Goal: Check status

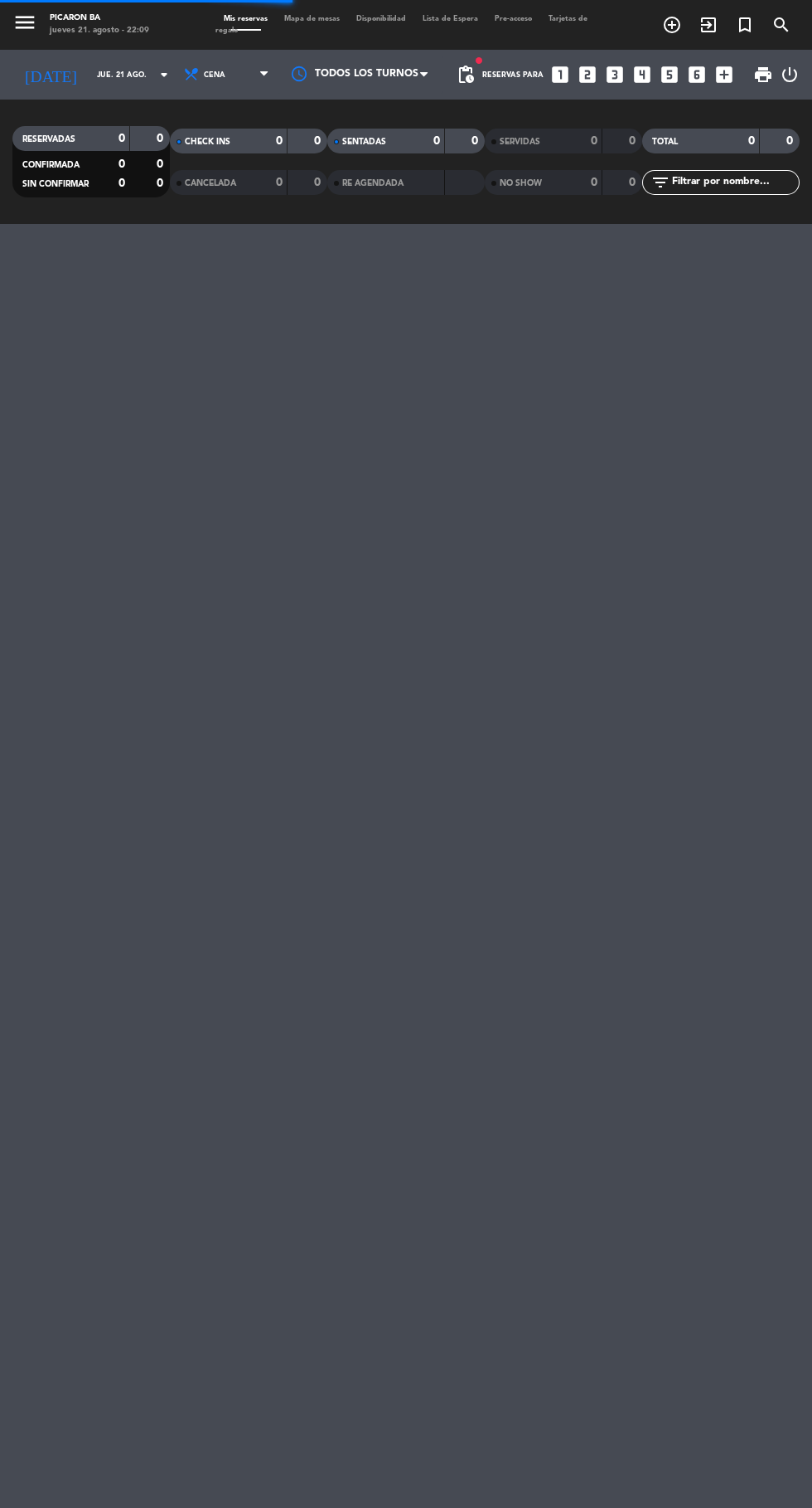
click at [97, 75] on input "jue. 21 ago." at bounding box center [140, 76] width 104 height 26
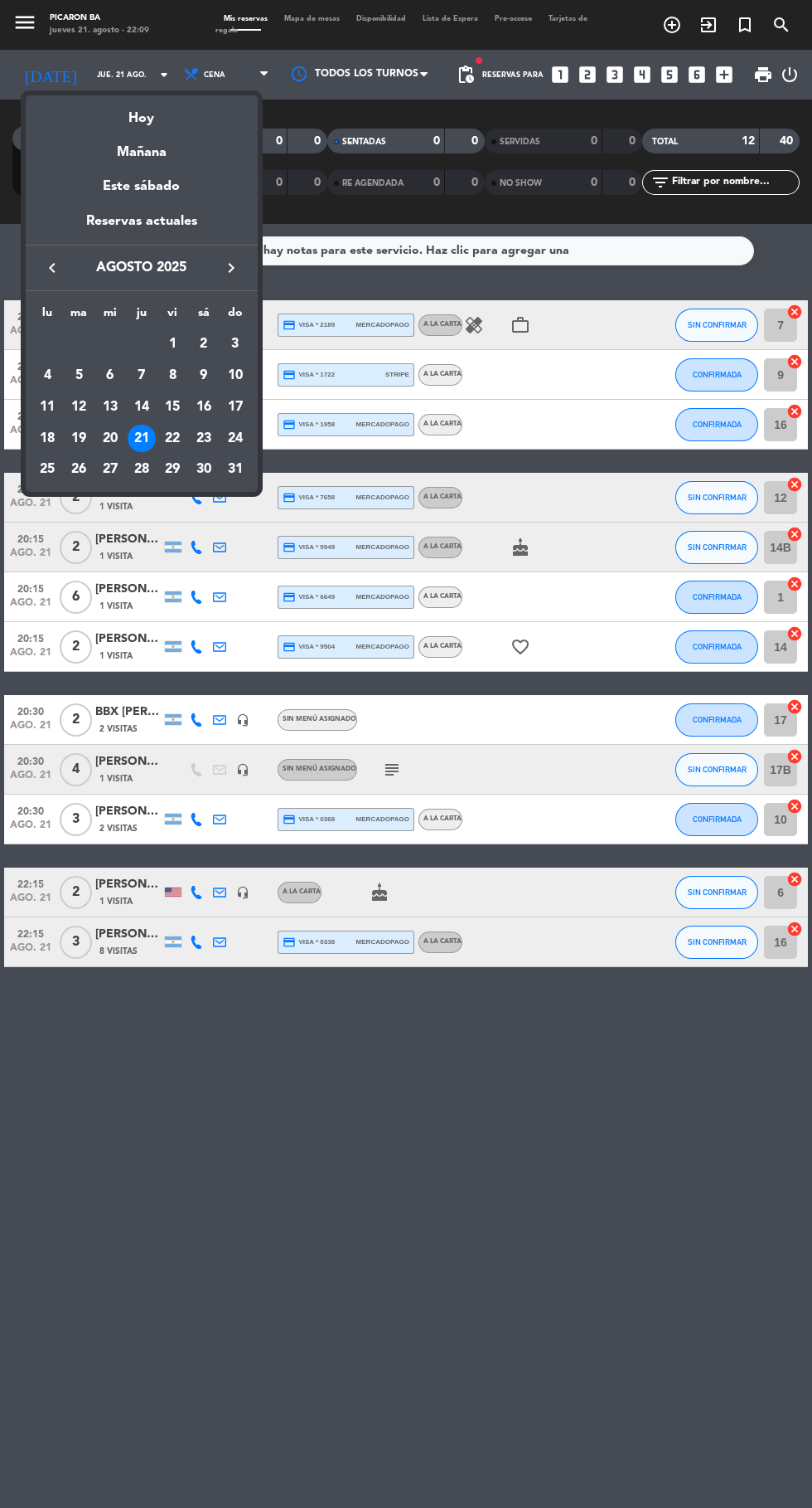
click at [172, 438] on div "22" at bounding box center [172, 438] width 29 height 29
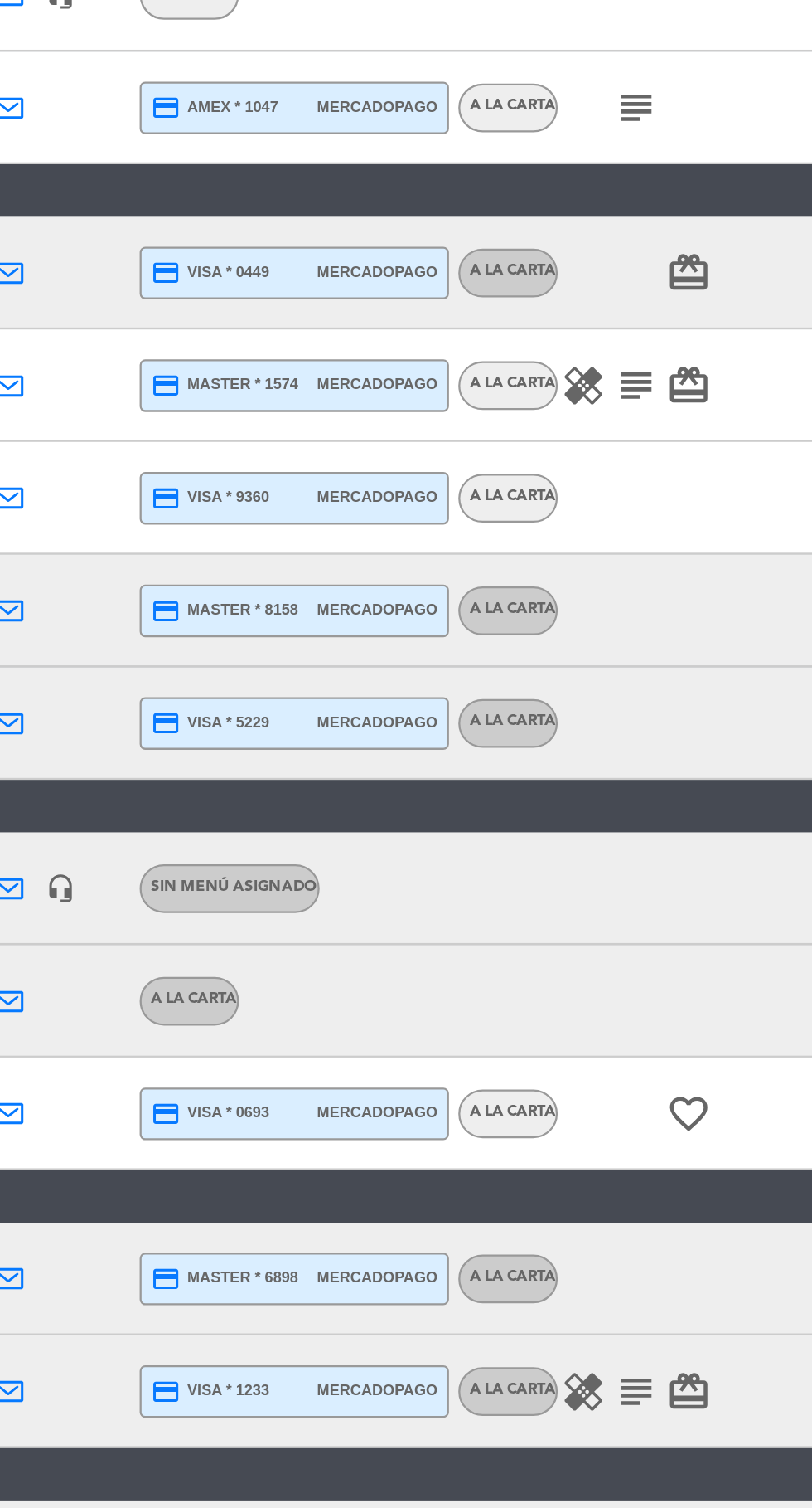
click at [488, 644] on icon "subject" at bounding box center [497, 647] width 20 height 20
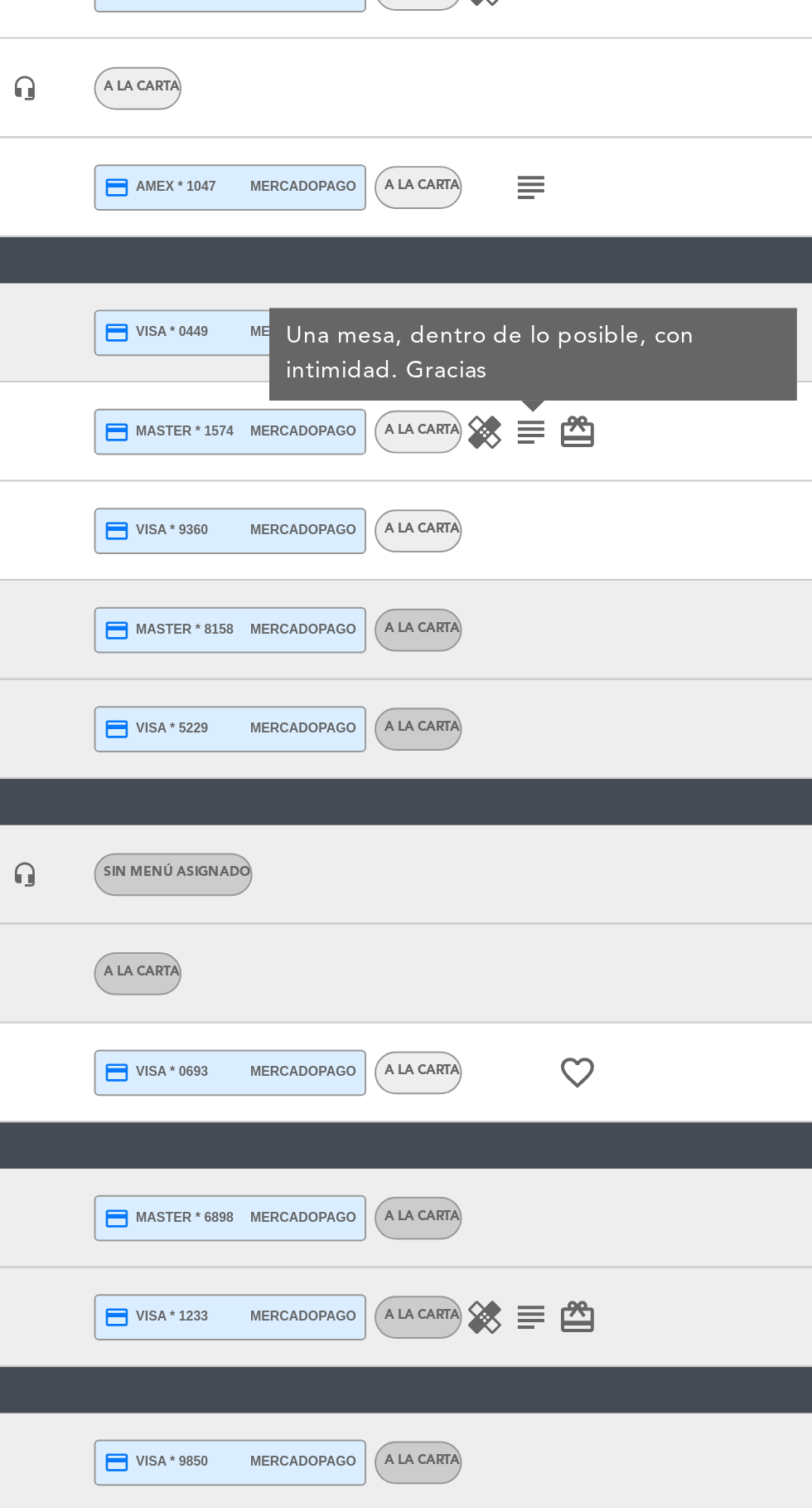
click at [492, 526] on icon "subject" at bounding box center [497, 524] width 20 height 20
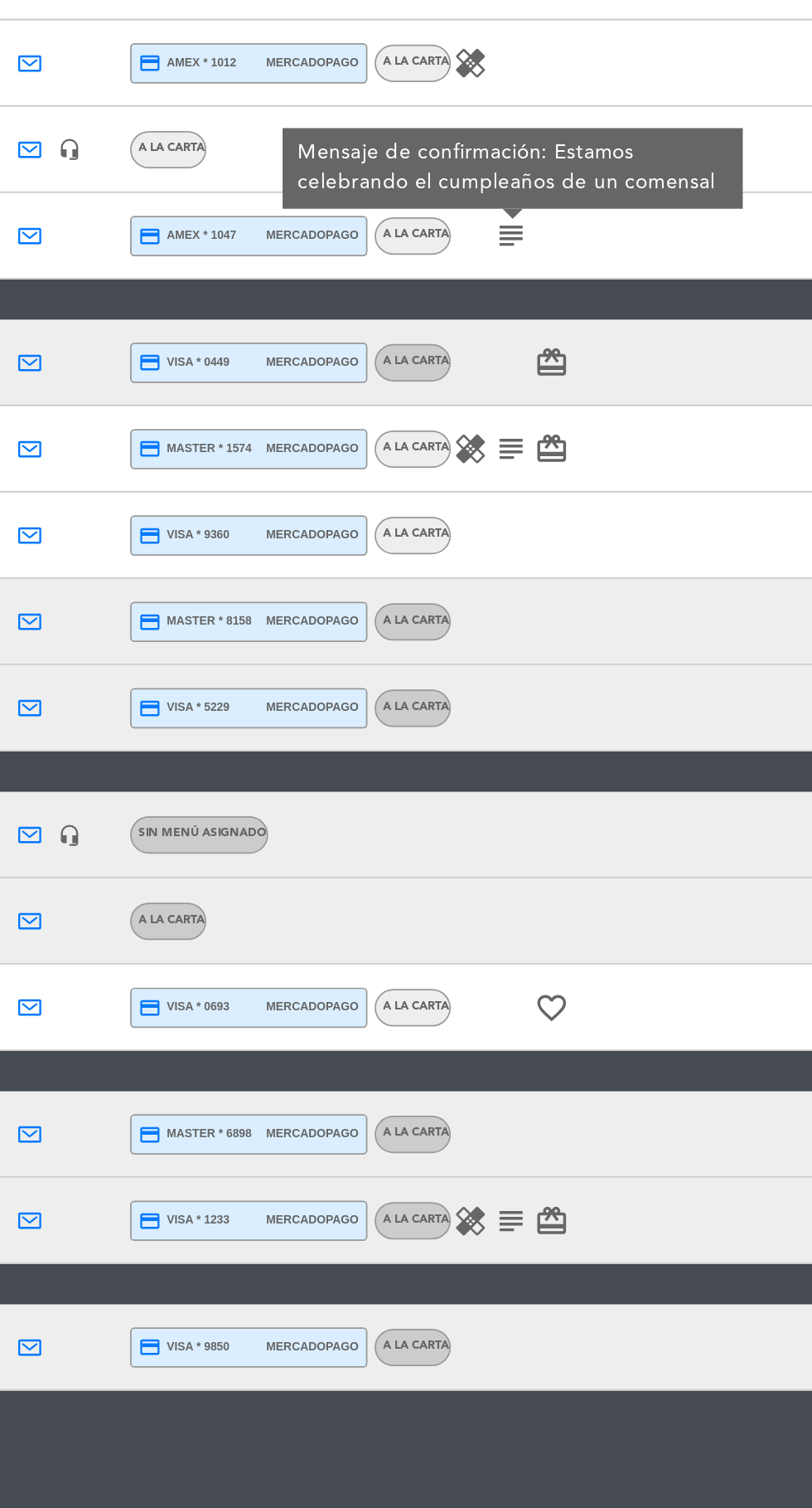
click at [492, 1091] on icon "subject" at bounding box center [497, 1092] width 20 height 20
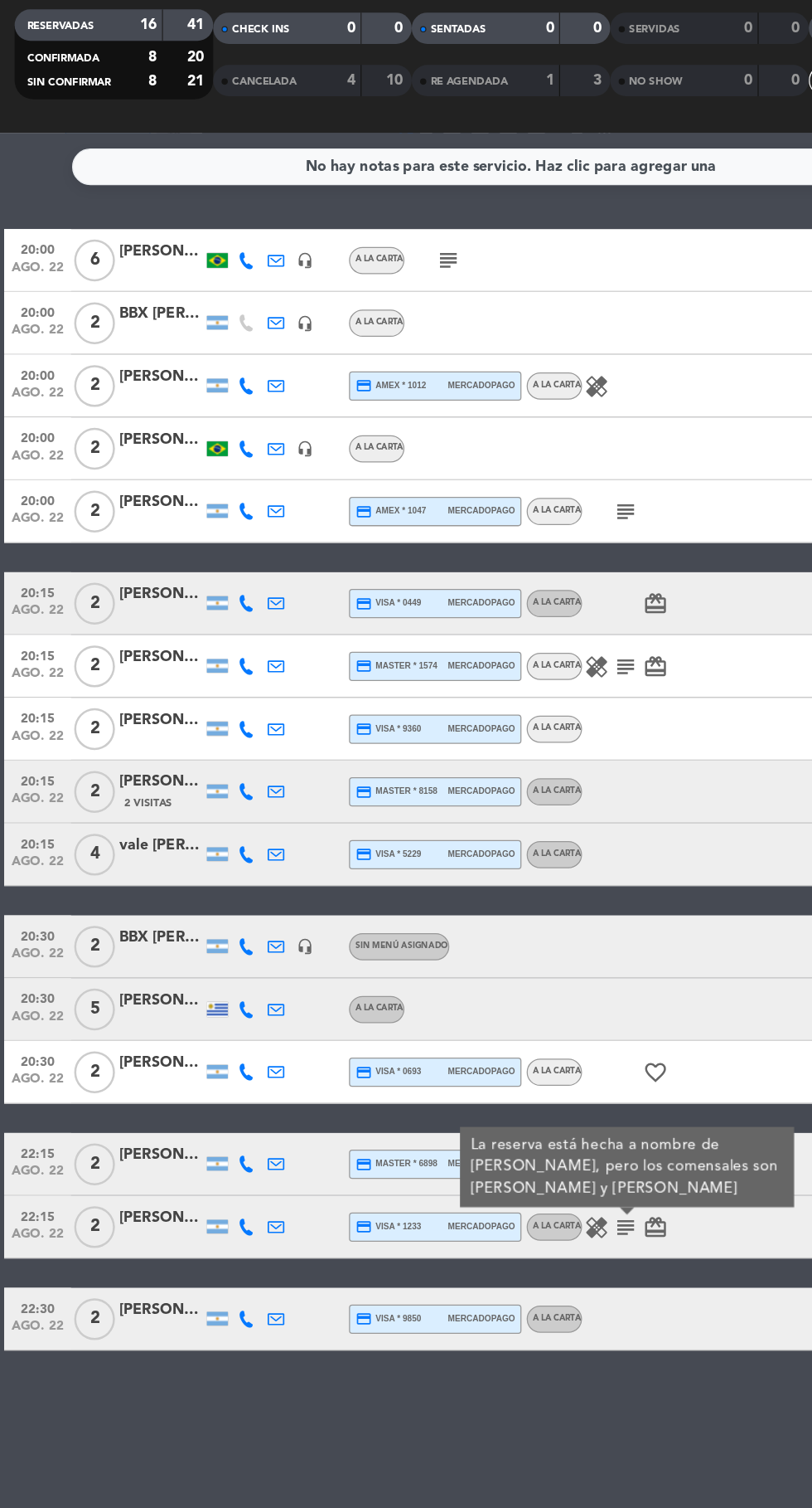
click at [357, 330] on icon "subject" at bounding box center [356, 325] width 20 height 20
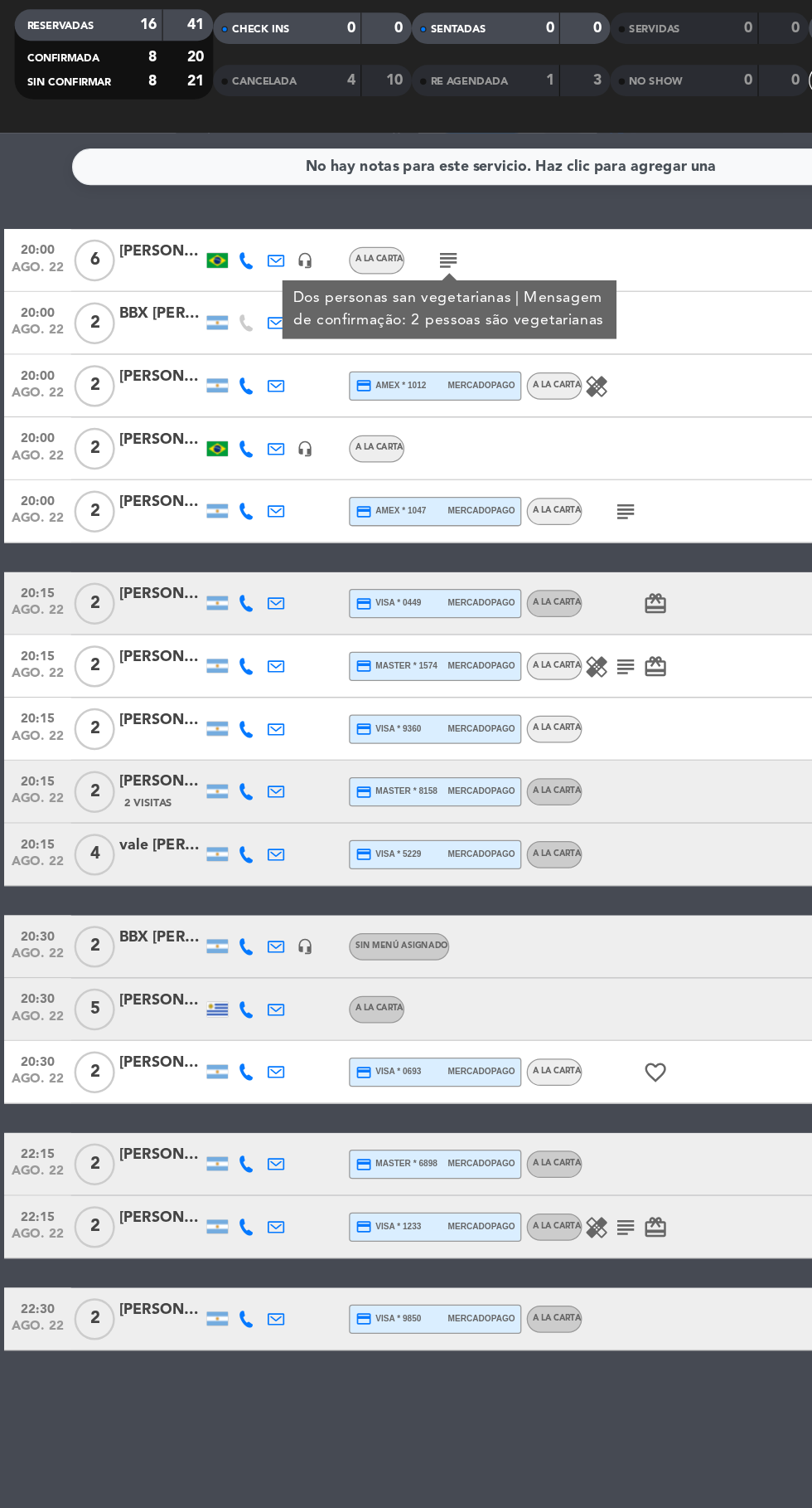
click at [498, 530] on icon "subject" at bounding box center [497, 524] width 20 height 20
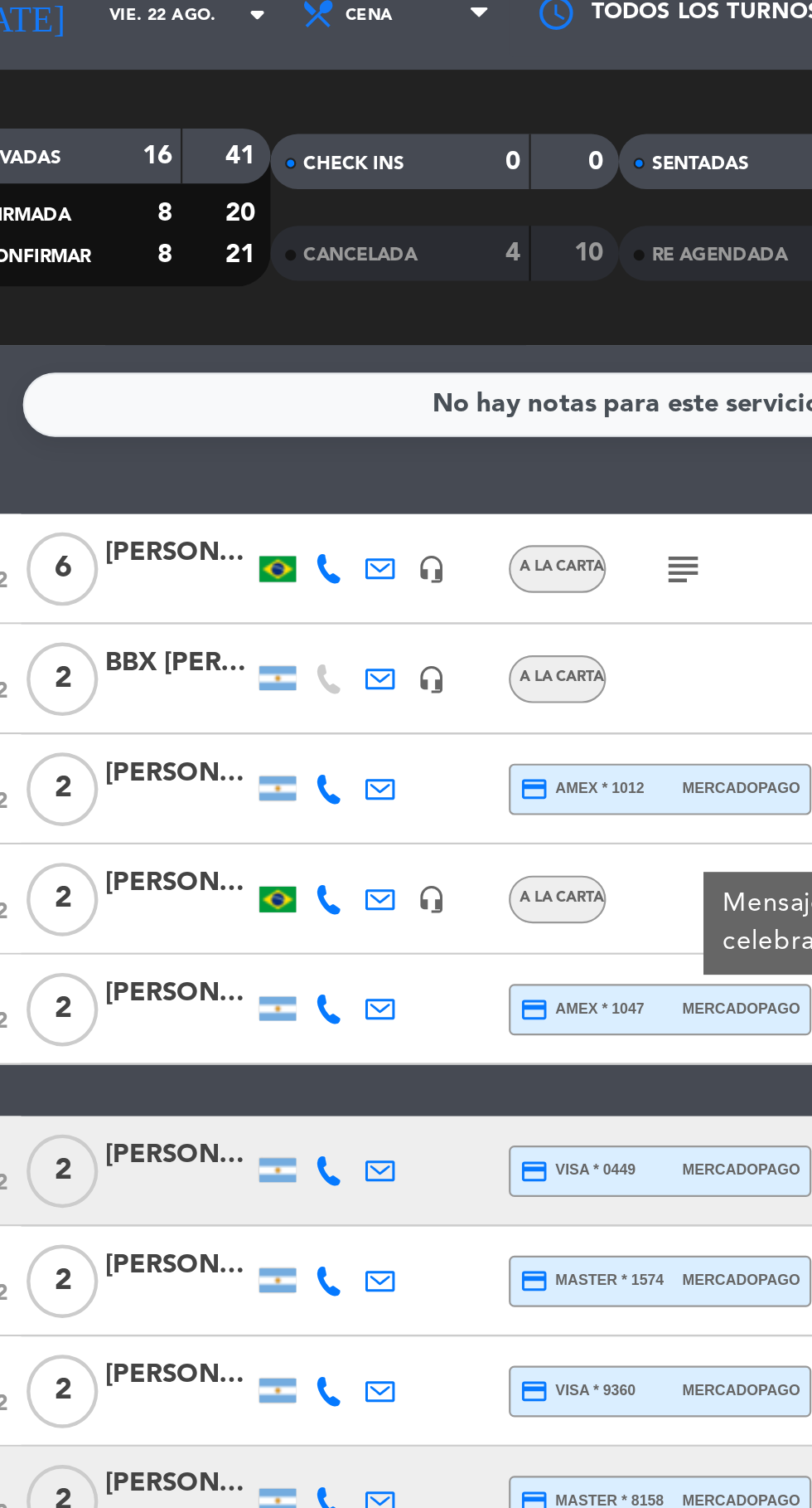
click at [121, 85] on input "vie. 22 ago." at bounding box center [140, 76] width 104 height 26
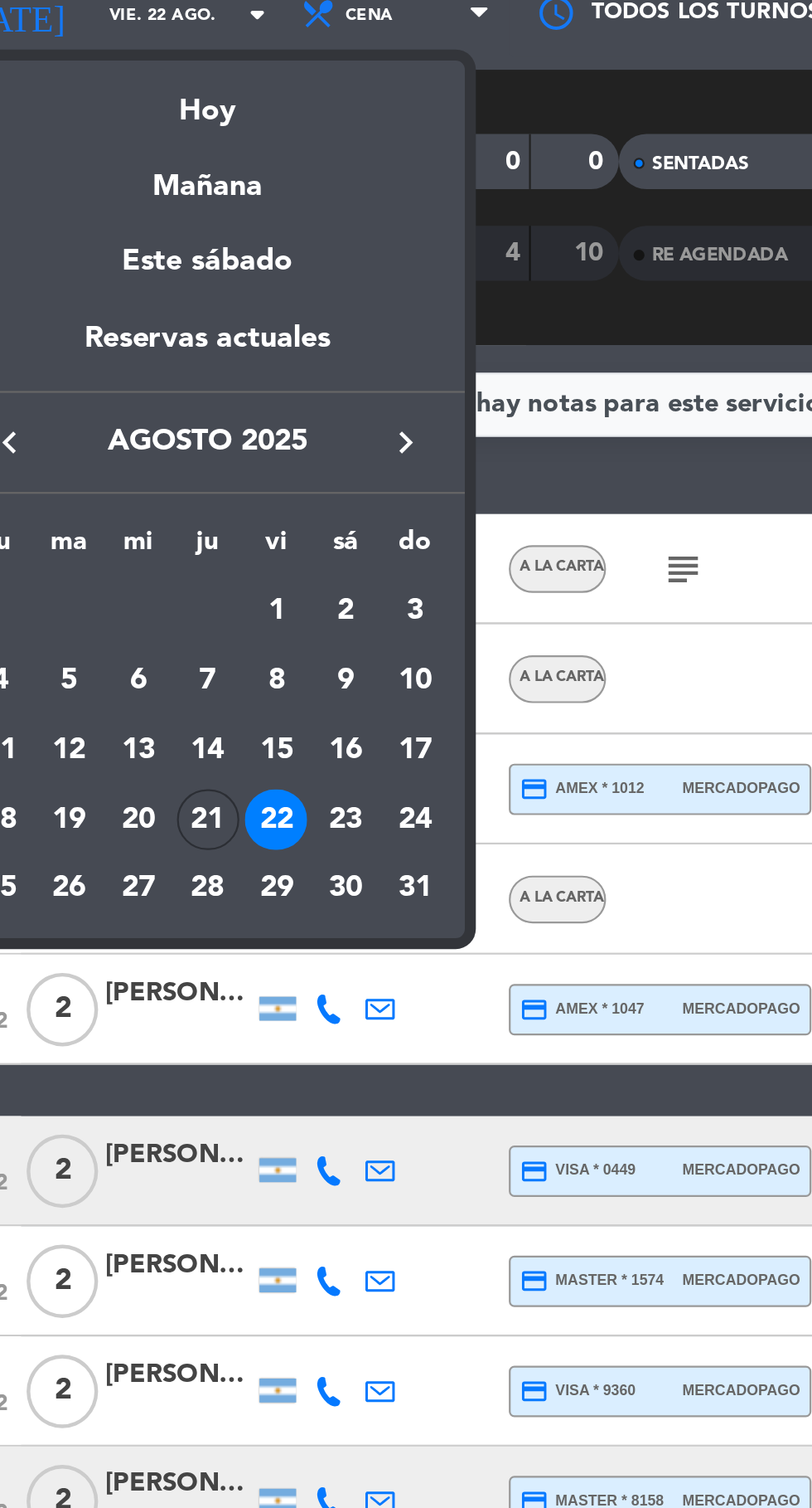
click at [133, 448] on div "21" at bounding box center [142, 438] width 29 height 29
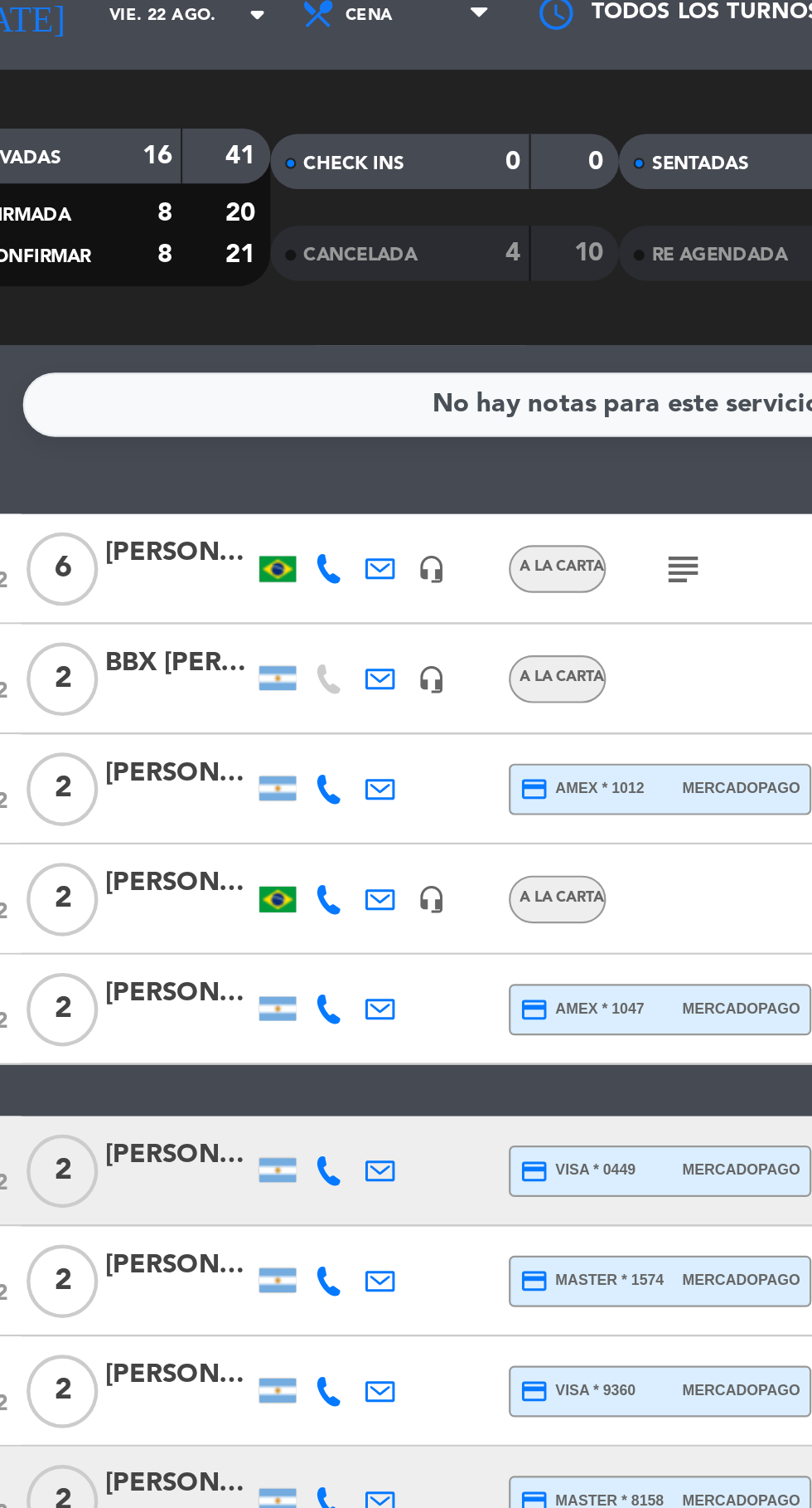
type input "jue. 21 ago."
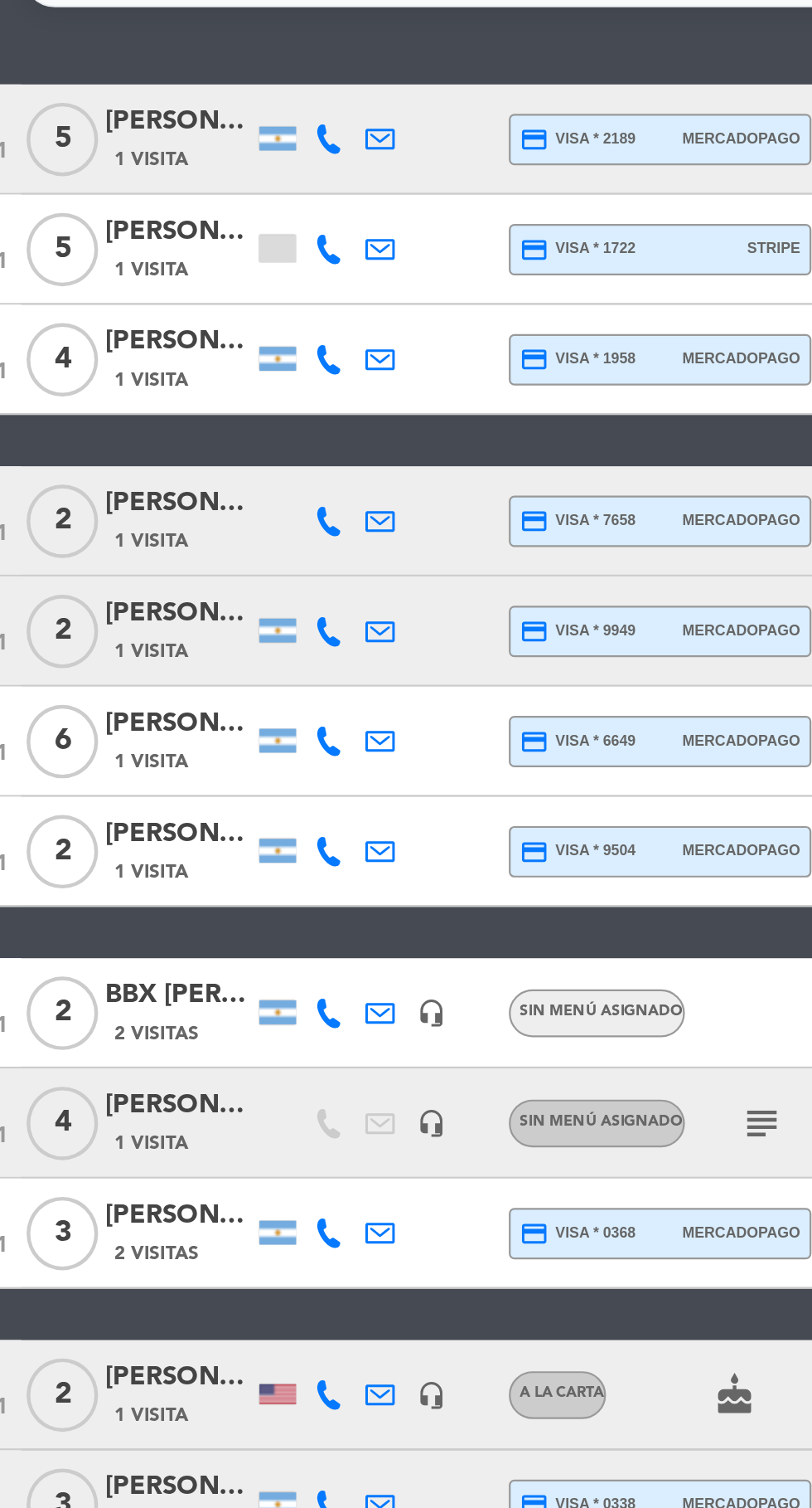
click at [99, 943] on div "[PERSON_NAME]" at bounding box center [129, 934] width 66 height 19
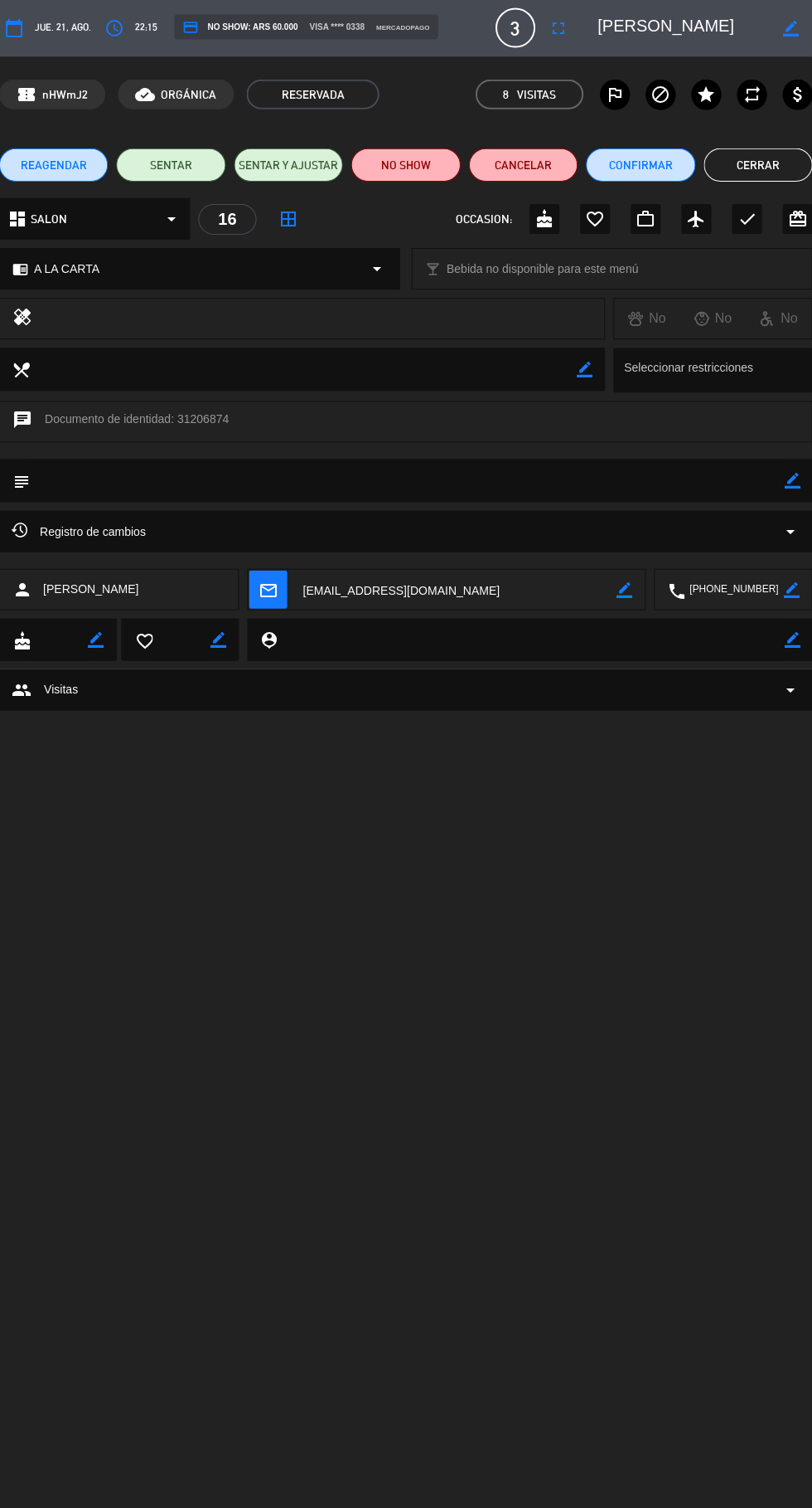
click at [748, 178] on button "Cerrar" at bounding box center [758, 166] width 109 height 33
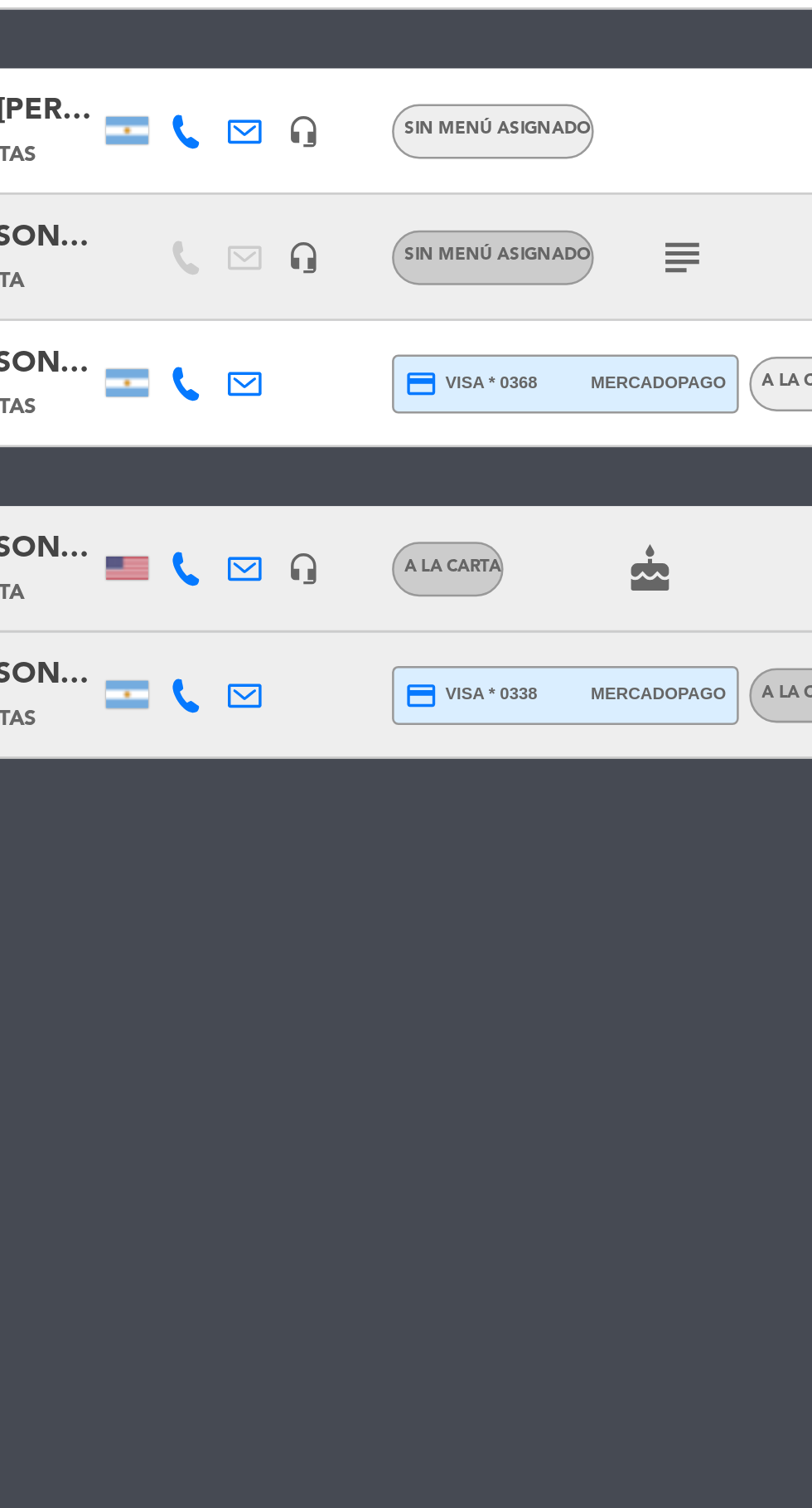
click at [193, 942] on icon at bounding box center [196, 941] width 13 height 13
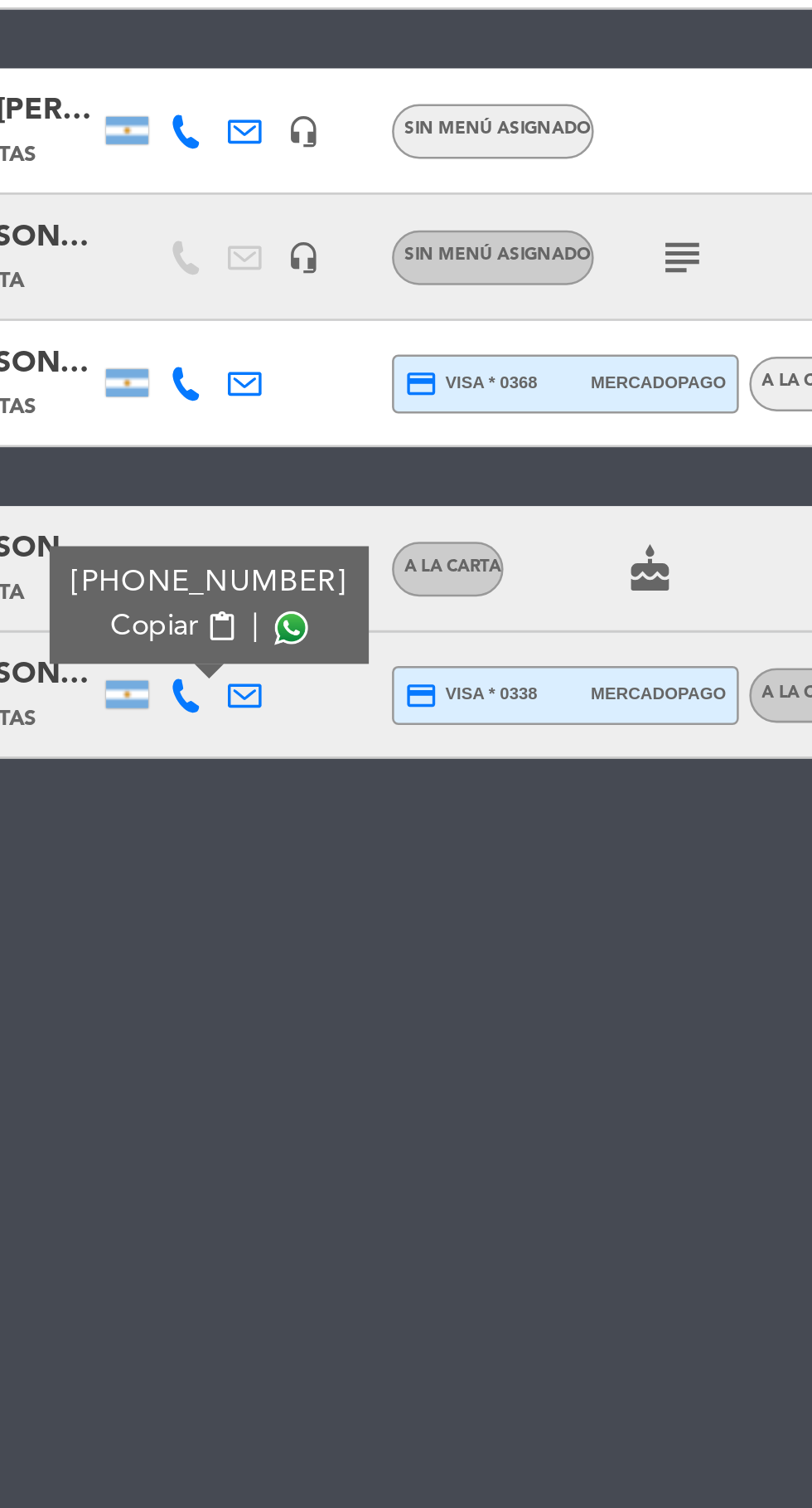
click at [233, 918] on span at bounding box center [238, 916] width 13 height 13
